Goal: Task Accomplishment & Management: Manage account settings

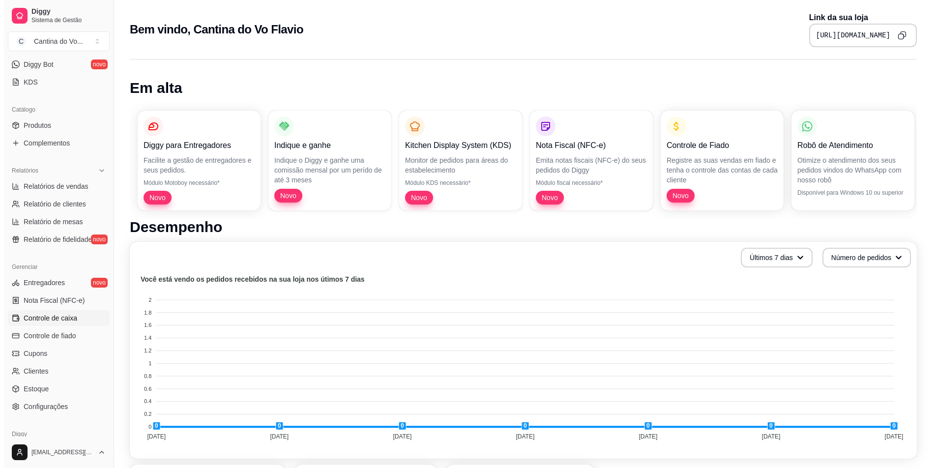
scroll to position [239, 0]
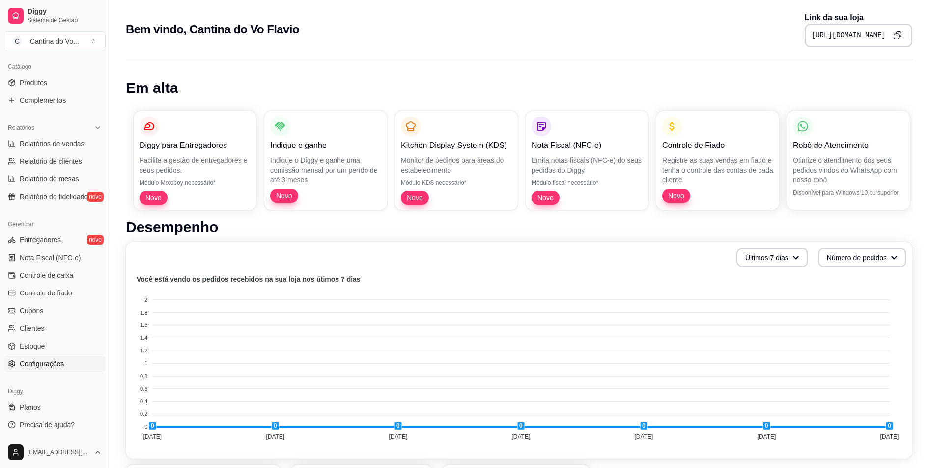
click at [53, 361] on span "Configurações" at bounding box center [42, 364] width 44 height 10
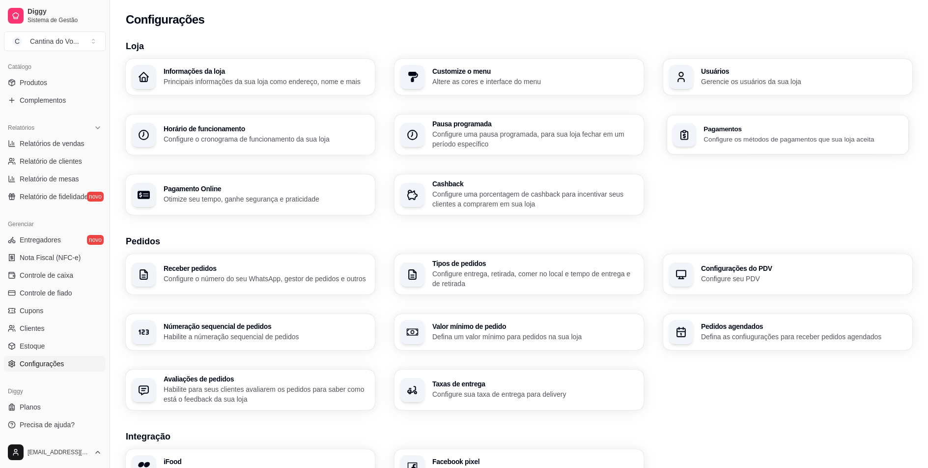
click at [793, 144] on div "Pagamentos Configure os métodos de pagamentos que sua loja aceita" at bounding box center [788, 134] width 242 height 39
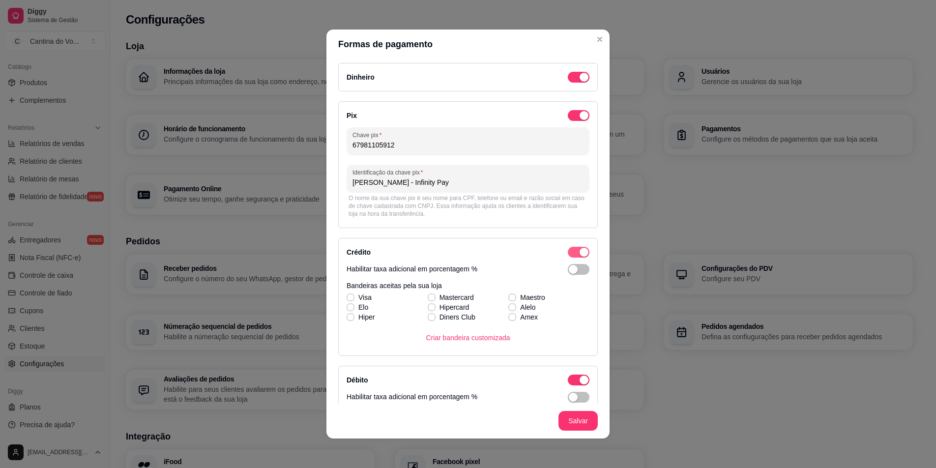
click at [568, 83] on span "button" at bounding box center [579, 77] width 22 height 11
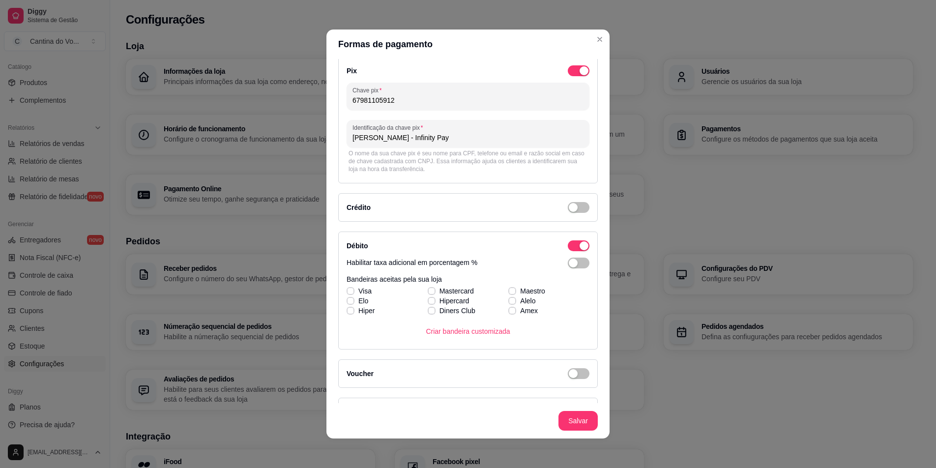
scroll to position [49, 0]
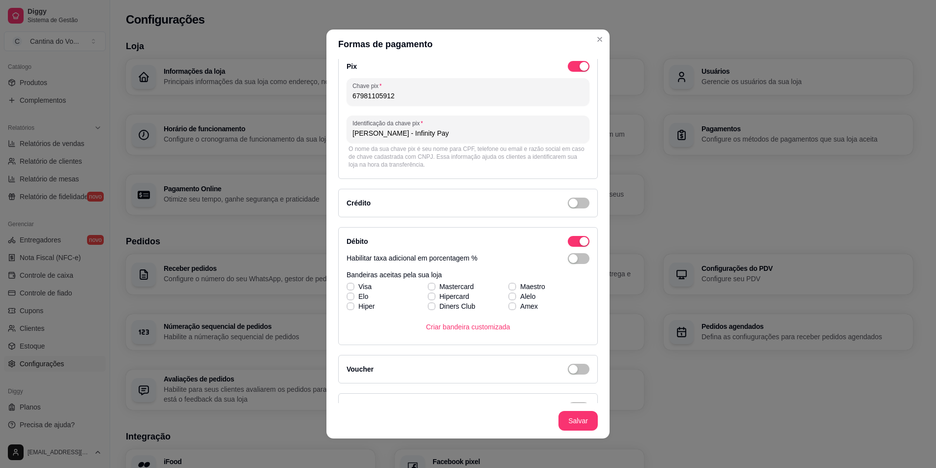
click at [568, 233] on div "Débito Habilitar taxa adicional em porcentagem % Bandeiras aceitas pela sua loj…" at bounding box center [468, 286] width 260 height 118
click at [579, 32] on div "button" at bounding box center [583, 28] width 9 height 9
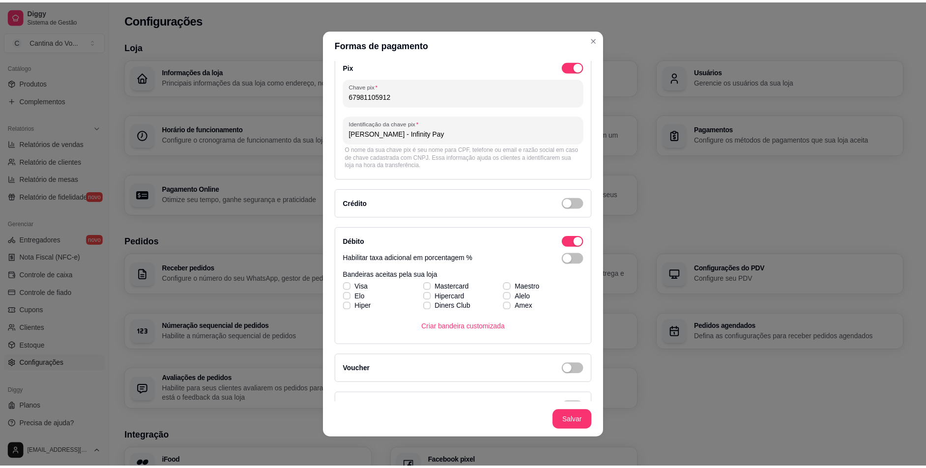
scroll to position [0, 0]
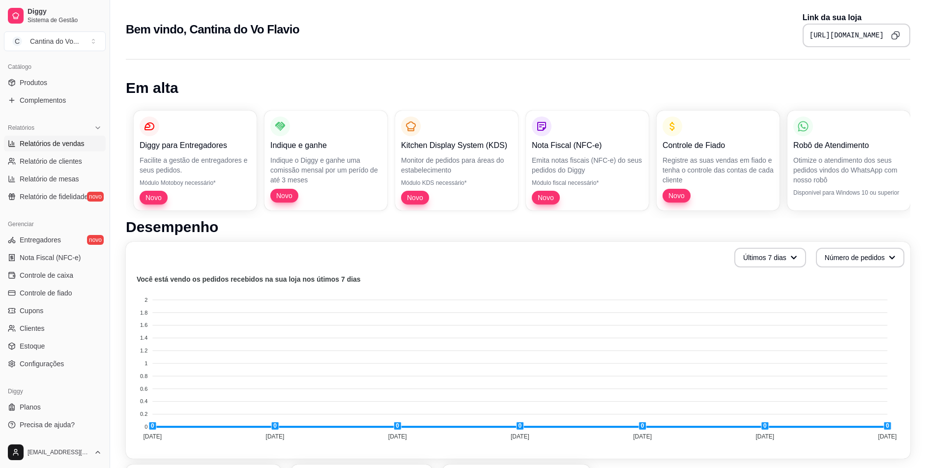
click at [59, 140] on span "Relatórios de vendas" at bounding box center [52, 144] width 65 height 10
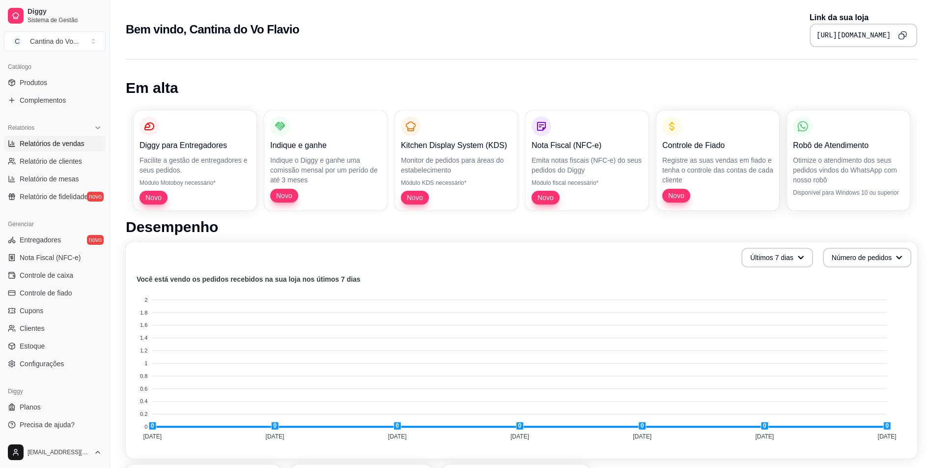
select select "ALL"
select select "0"
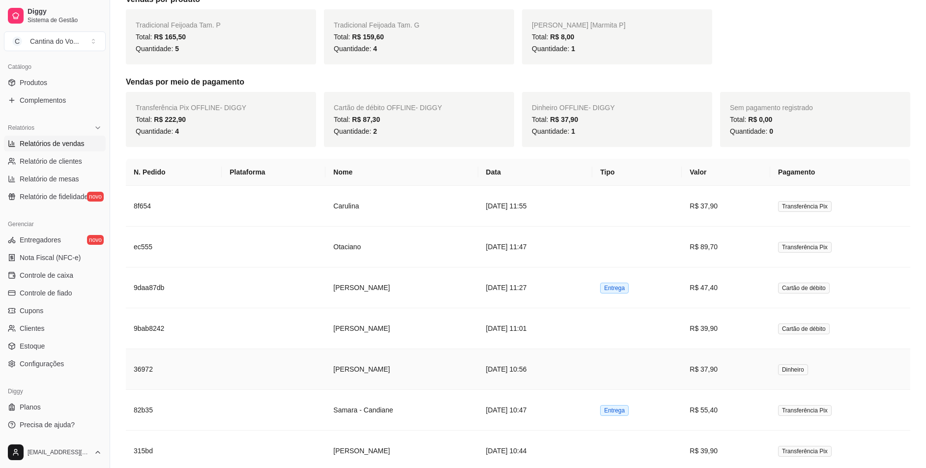
scroll to position [175, 0]
